Goal: Task Accomplishment & Management: Use online tool/utility

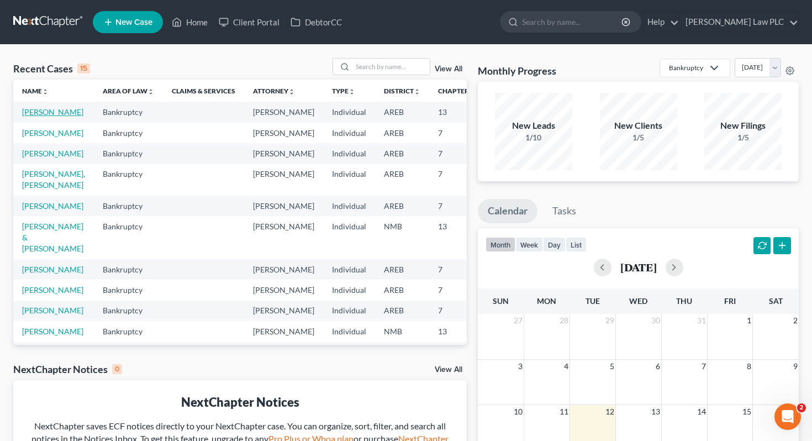
click at [29, 117] on link "[PERSON_NAME]" at bounding box center [52, 111] width 61 height 9
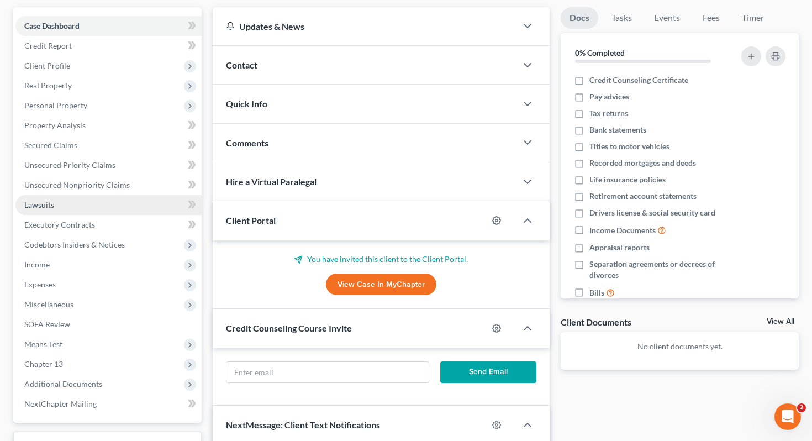
scroll to position [212, 0]
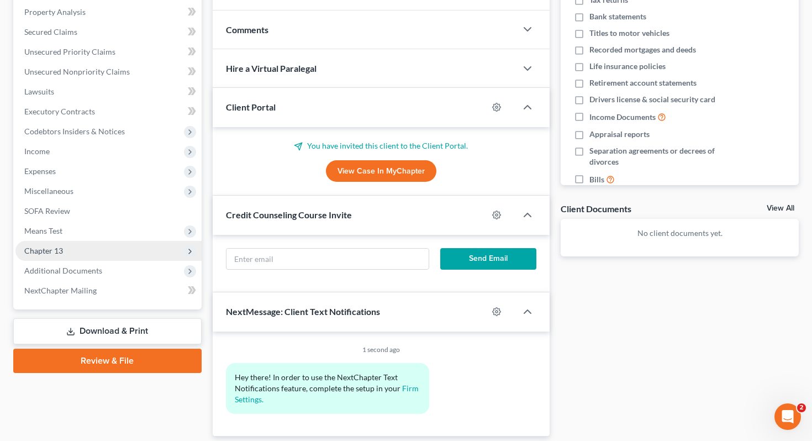
click at [61, 248] on span "Chapter 13" at bounding box center [43, 250] width 39 height 9
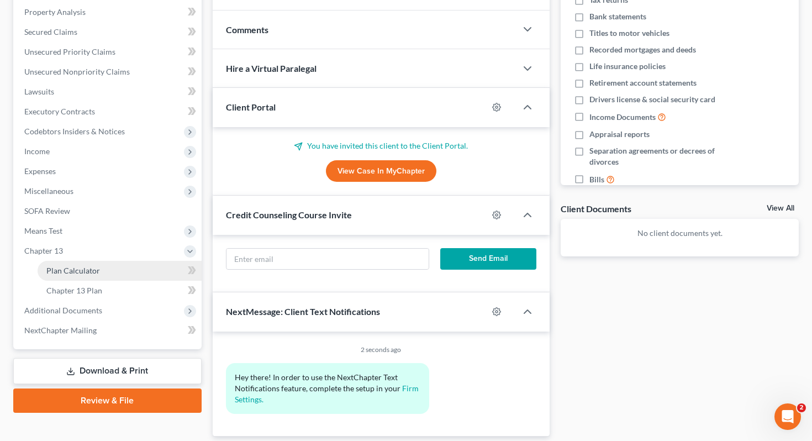
click at [93, 274] on span "Plan Calculator" at bounding box center [73, 270] width 54 height 9
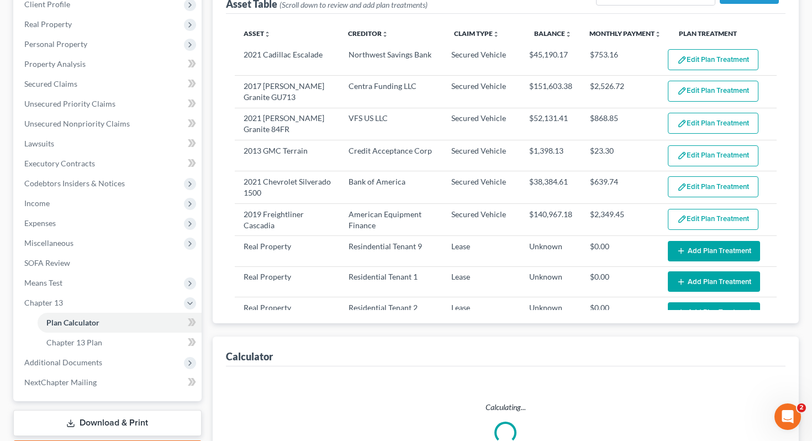
select select "59"
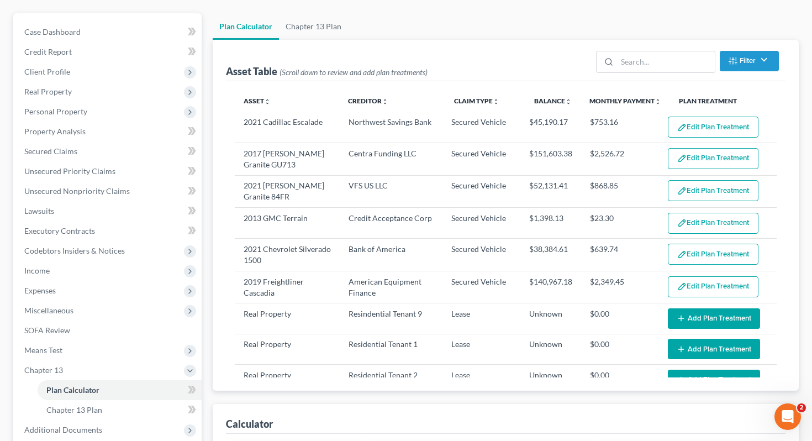
scroll to position [93, 0]
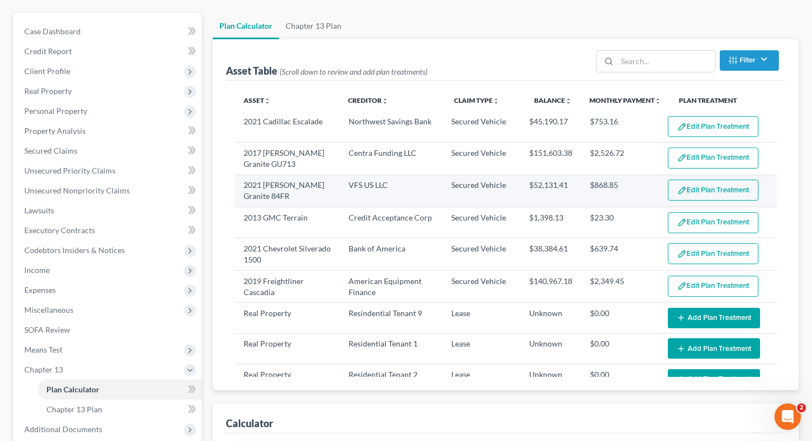
click at [696, 191] on button "Edit Plan Treatment" at bounding box center [713, 189] width 91 height 21
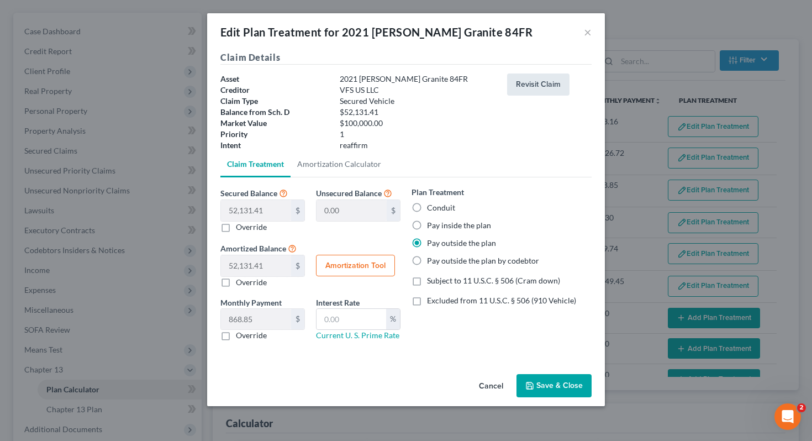
click at [543, 89] on button "Revisit Claim" at bounding box center [538, 84] width 62 height 22
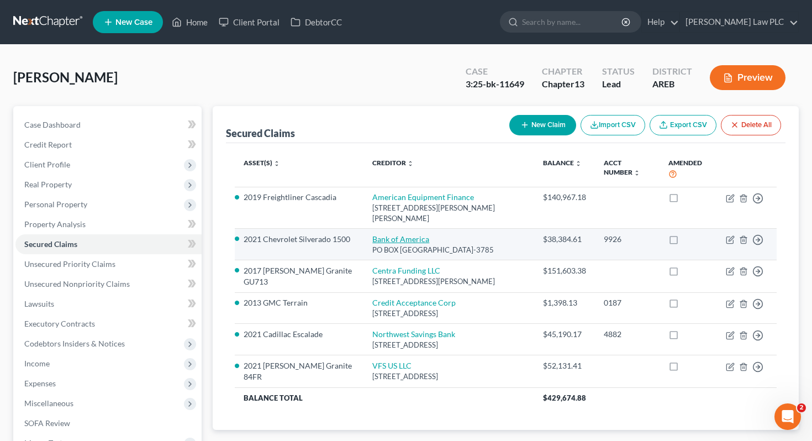
click at [396, 234] on link "Bank of America" at bounding box center [400, 238] width 57 height 9
select select "9"
select select "2"
select select "0"
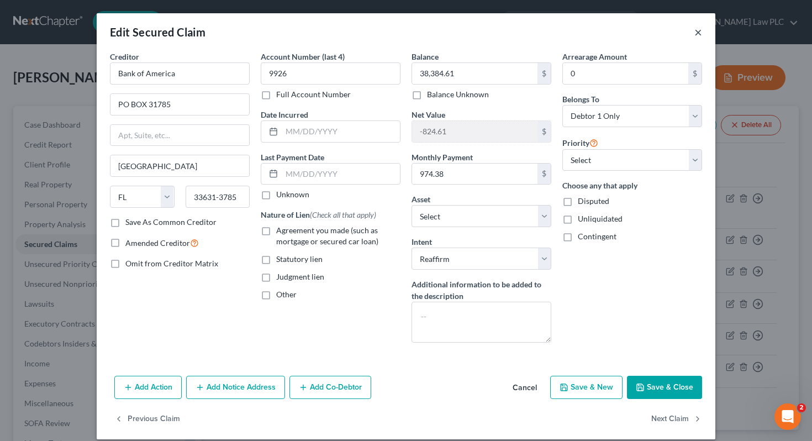
click at [697, 38] on button "×" at bounding box center [698, 31] width 8 height 13
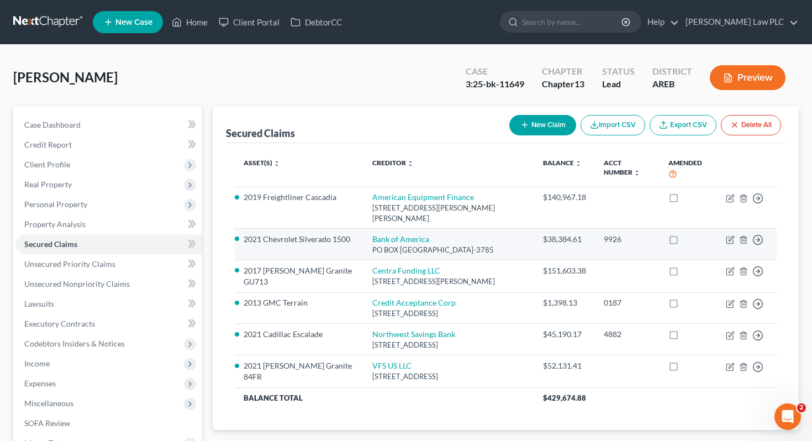
click at [318, 234] on li "2021 Chevrolet Silverado 1500" at bounding box center [300, 239] width 112 height 11
click at [760, 204] on icon "button" at bounding box center [757, 198] width 11 height 11
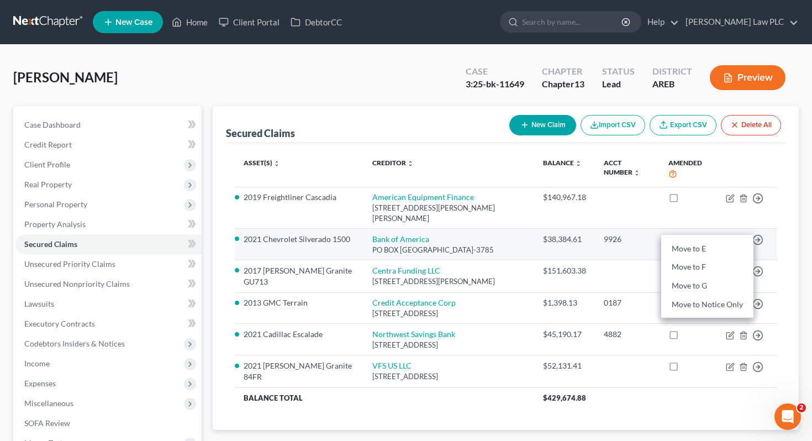
click at [480, 245] on div "PO BOX [GEOGRAPHIC_DATA]-3785" at bounding box center [448, 250] width 153 height 10
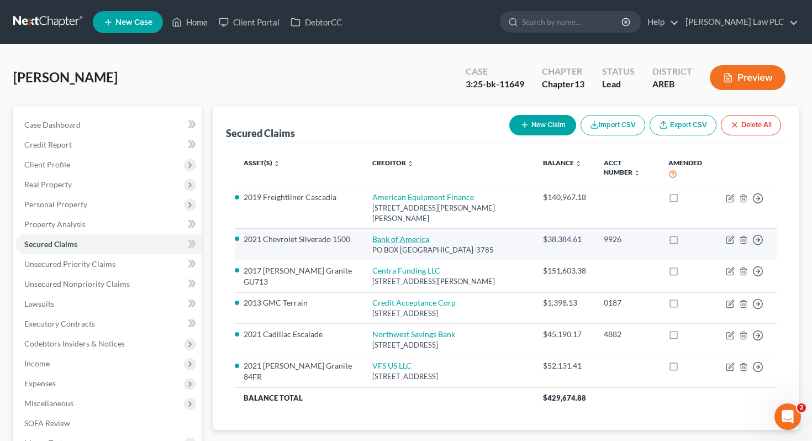
click at [405, 234] on link "Bank of America" at bounding box center [400, 238] width 57 height 9
select select "9"
select select "13"
select select "2"
select select "0"
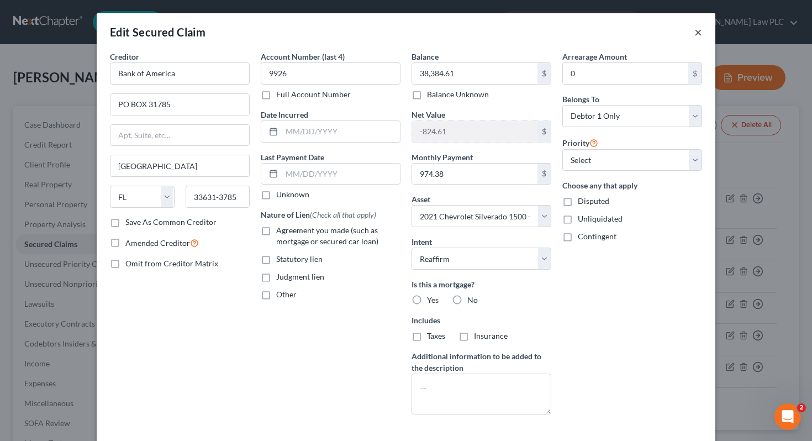
click at [701, 33] on button "×" at bounding box center [698, 31] width 8 height 13
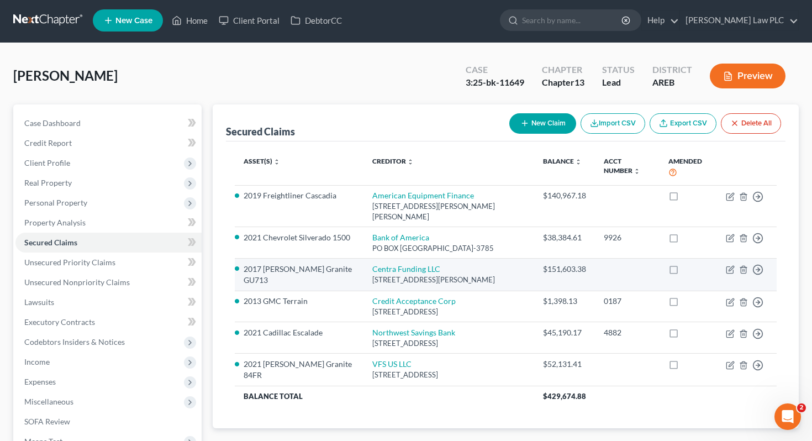
scroll to position [10, 0]
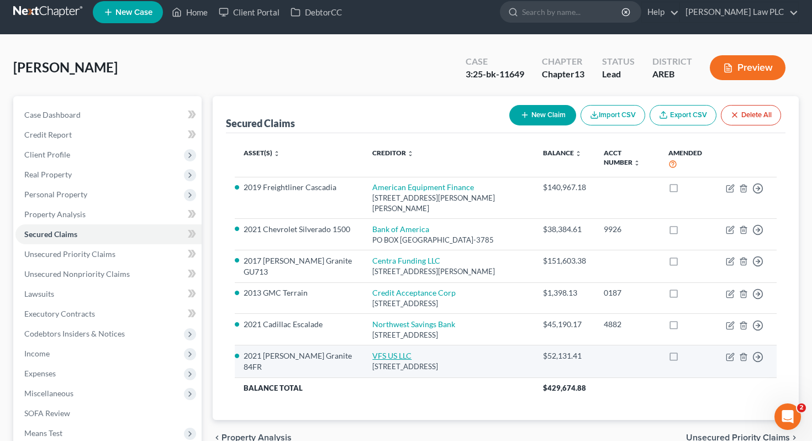
click at [391, 356] on link "VFS US LLC" at bounding box center [391, 355] width 39 height 9
select select "28"
select select "15"
select select "2"
select select "0"
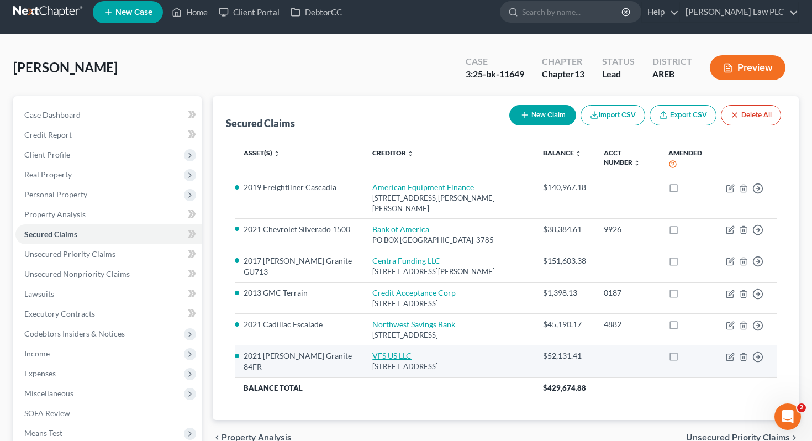
select select "0"
